Goal: Communication & Community: Participate in discussion

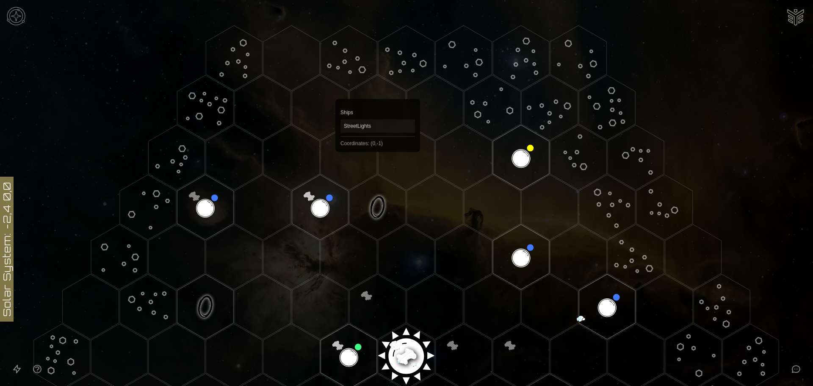
scroll to position [127, 0]
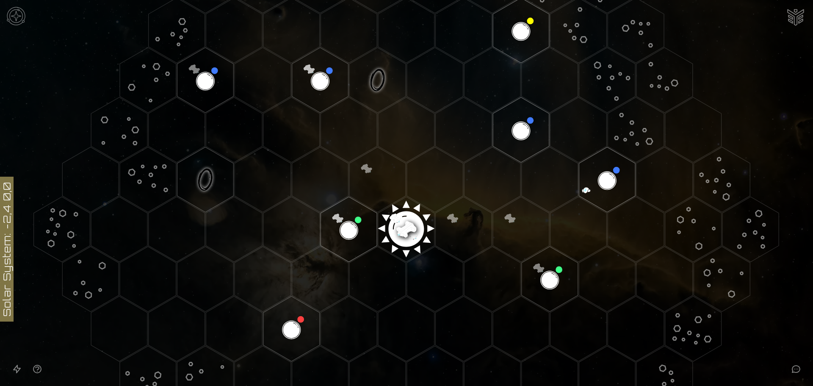
click at [405, 228] on image at bounding box center [406, 226] width 66 height 66
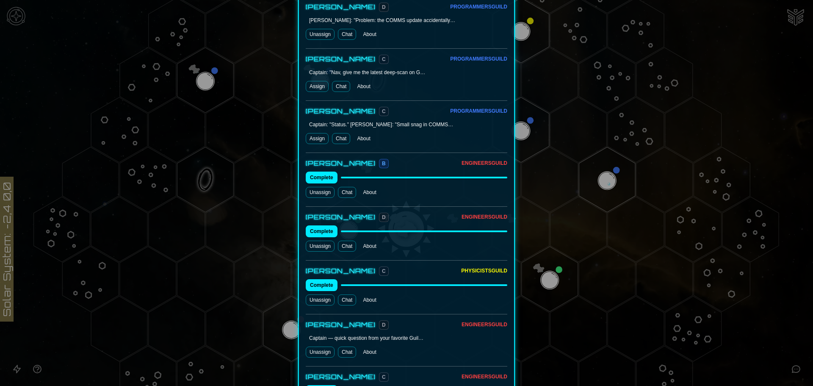
scroll to position [720, 0]
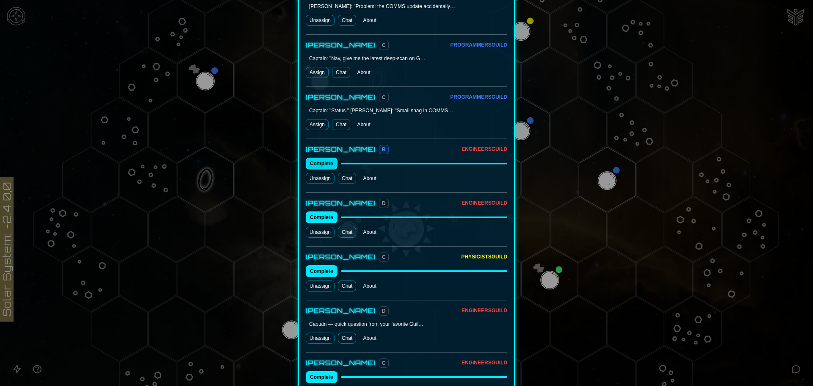
click at [327, 158] on button "Complete" at bounding box center [322, 164] width 32 height 12
click at [345, 173] on link "Chat" at bounding box center [347, 178] width 18 height 11
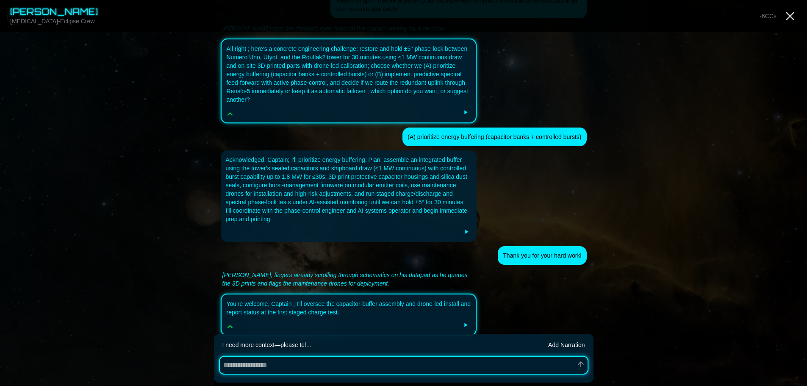
scroll to position [414, 0]
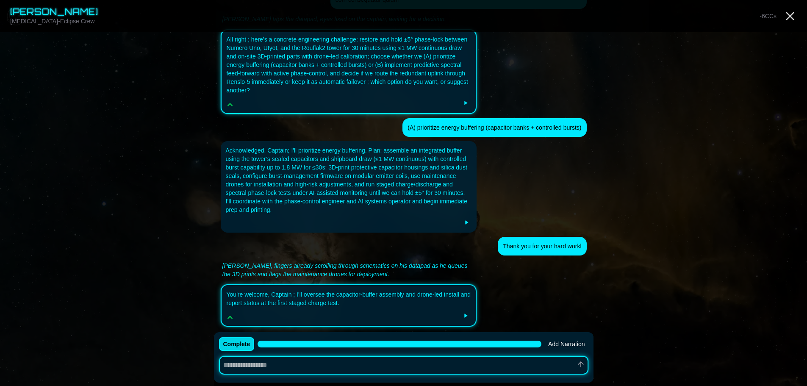
click at [237, 344] on button "Complete" at bounding box center [237, 344] width 36 height 14
click at [235, 348] on button "Complete" at bounding box center [237, 344] width 36 height 14
type textarea "*"
